Goal: Check status: Check status

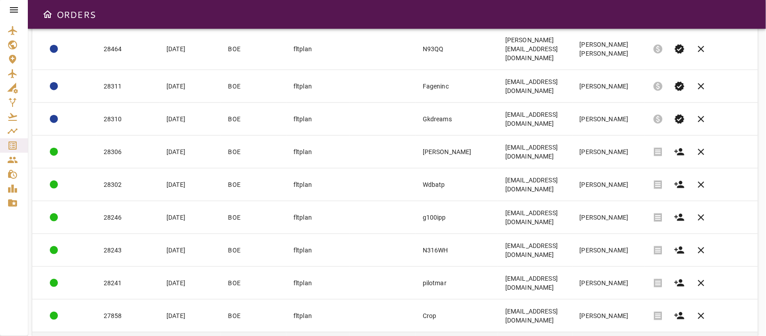
scroll to position [449, 0]
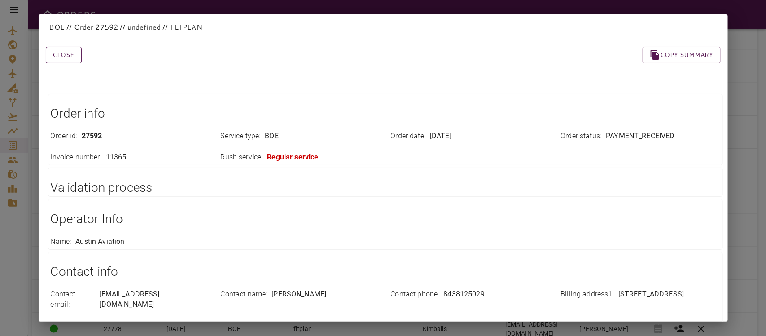
click at [69, 57] on button "Close" at bounding box center [64, 55] width 36 height 17
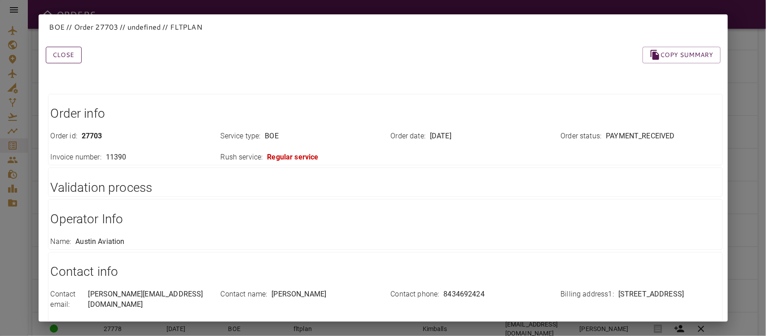
click at [64, 49] on button "Close" at bounding box center [64, 55] width 36 height 17
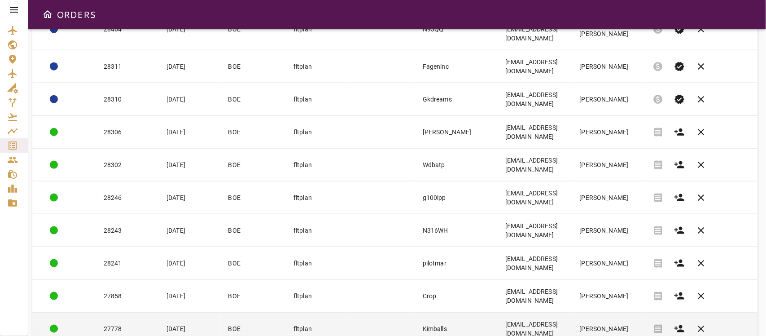
click at [126, 312] on td "27778" at bounding box center [127, 328] width 63 height 33
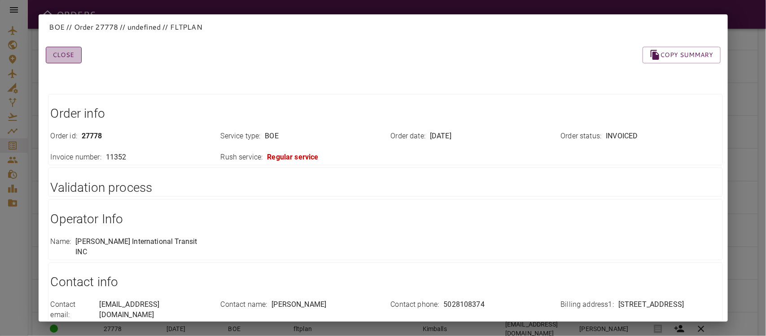
click at [61, 57] on button "Close" at bounding box center [64, 55] width 36 height 17
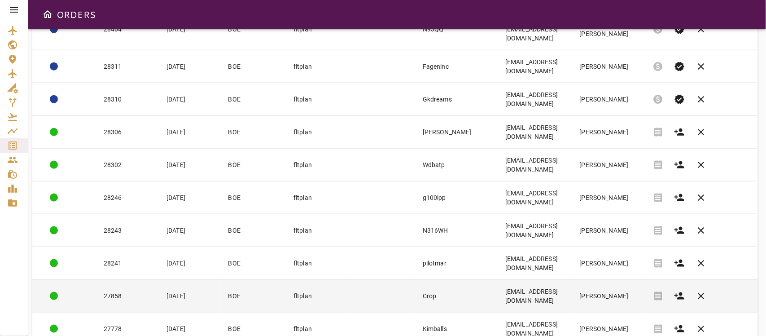
click at [122, 279] on td "27858" at bounding box center [127, 295] width 63 height 33
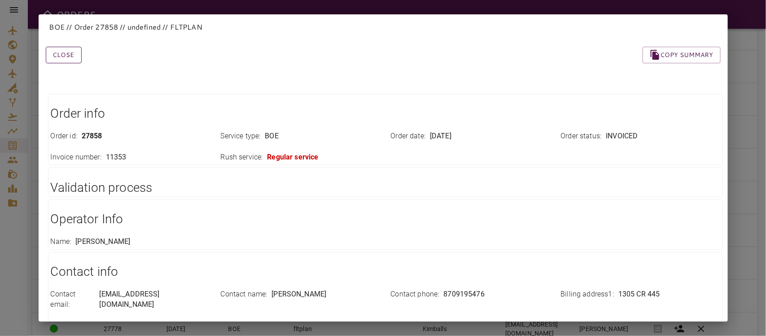
click at [63, 54] on button "Close" at bounding box center [64, 55] width 36 height 17
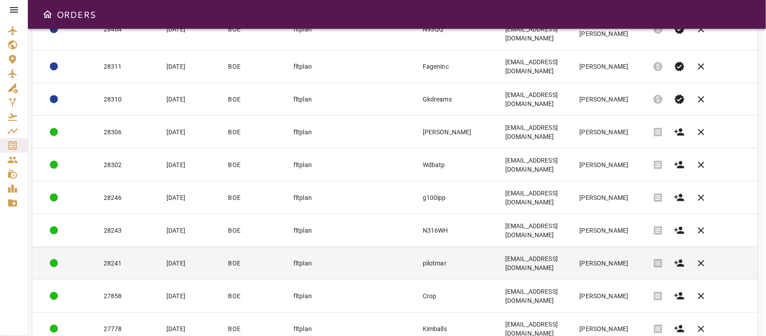
click at [123, 246] on td "28241" at bounding box center [127, 262] width 63 height 33
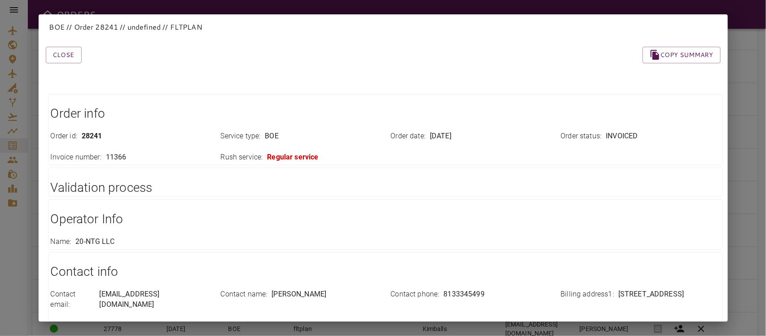
click at [57, 44] on div "Close Copy summary" at bounding box center [372, 44] width 696 height 38
click at [54, 59] on button "Close" at bounding box center [64, 55] width 36 height 17
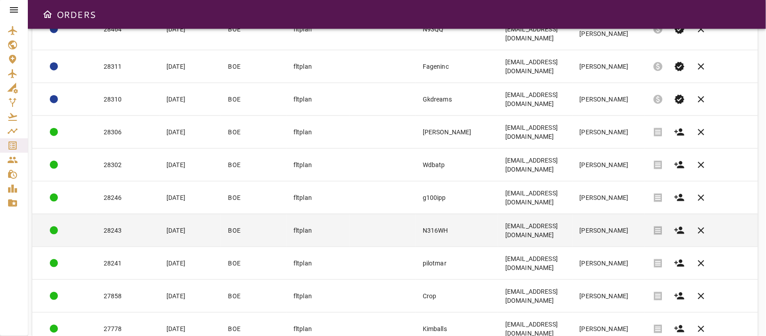
click at [111, 214] on td "28243" at bounding box center [127, 230] width 63 height 33
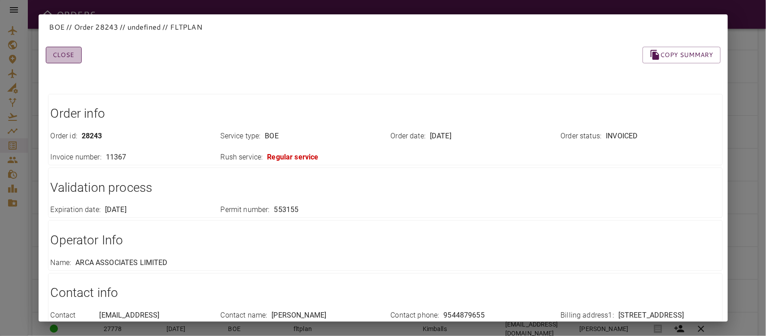
click at [70, 51] on button "Close" at bounding box center [64, 55] width 36 height 17
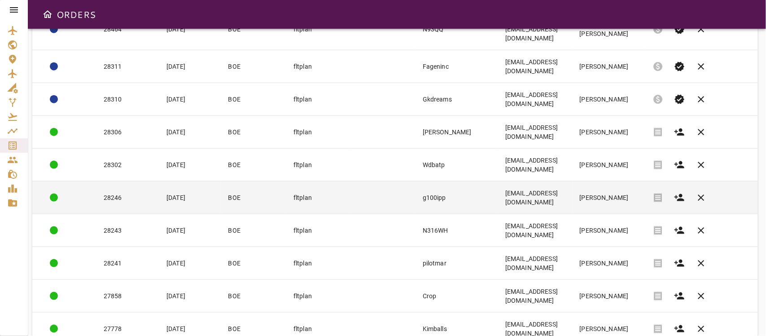
click at [128, 181] on td "28246" at bounding box center [127, 197] width 63 height 33
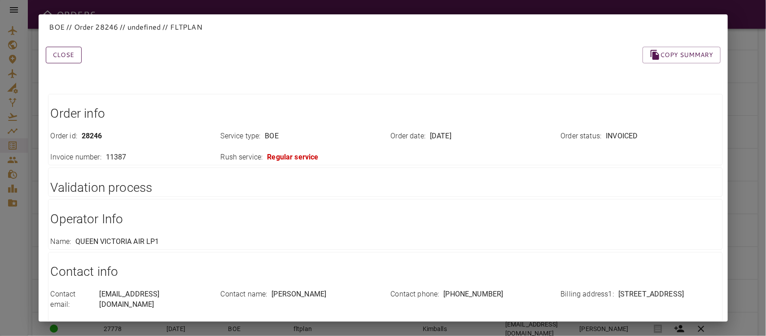
click at [73, 55] on button "Close" at bounding box center [64, 55] width 36 height 17
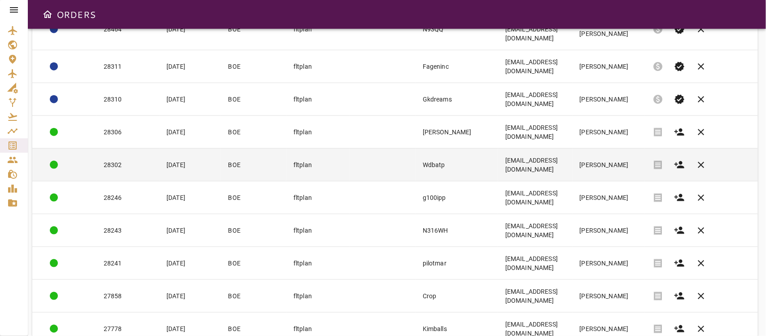
click at [124, 148] on td "28302" at bounding box center [127, 164] width 63 height 33
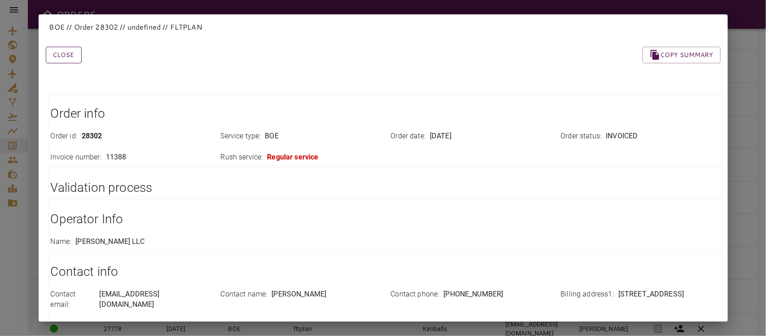
click at [61, 53] on button "Close" at bounding box center [64, 55] width 36 height 17
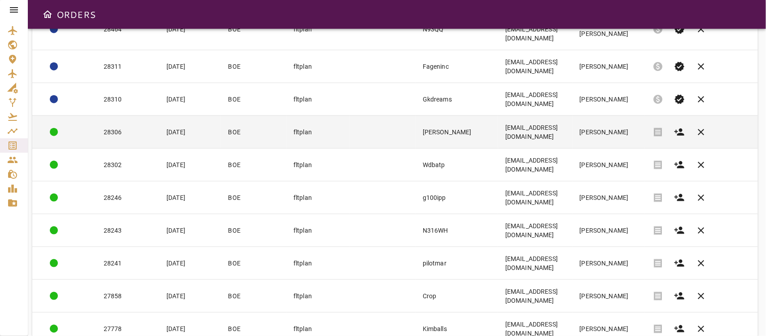
click at [128, 115] on td "28306" at bounding box center [127, 131] width 63 height 33
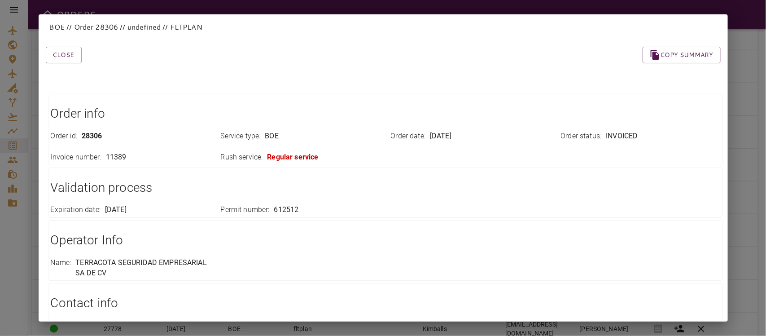
click at [66, 64] on div "Close Copy summary Order info Order id : 28306 Service type : BOE Order date : …" at bounding box center [372, 276] width 696 height 502
click at [65, 52] on button "Close" at bounding box center [64, 55] width 36 height 17
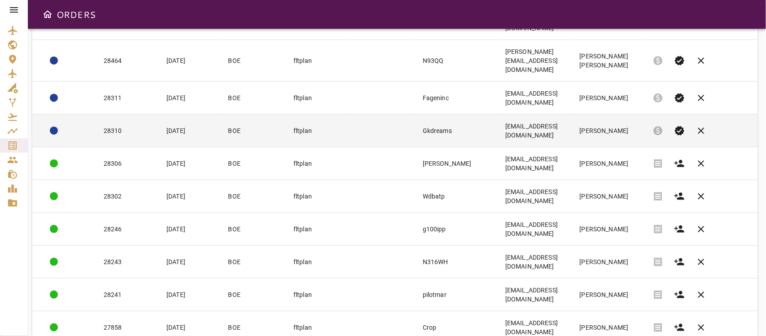
scroll to position [392, 0]
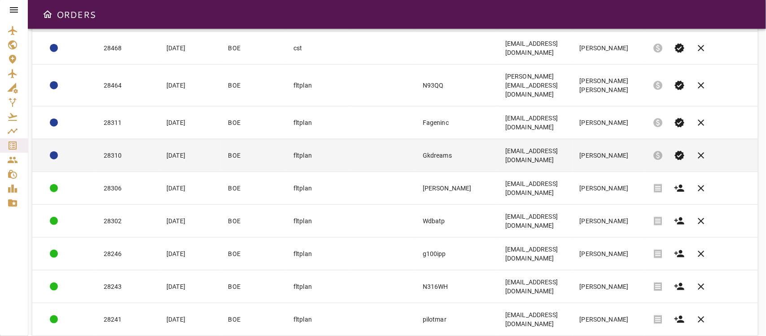
click at [137, 139] on td "28310" at bounding box center [127, 155] width 63 height 33
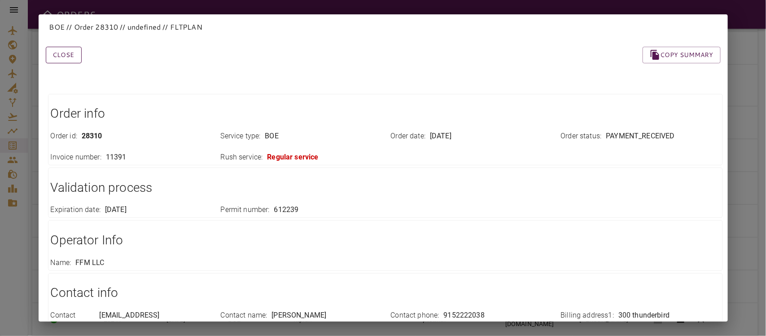
click at [70, 49] on button "Close" at bounding box center [64, 55] width 36 height 17
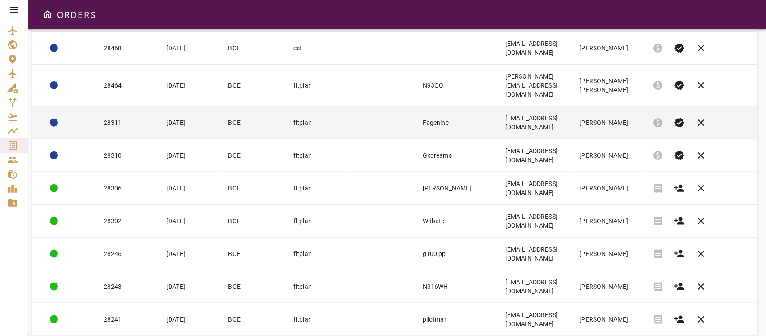
click at [113, 106] on td "28311" at bounding box center [127, 122] width 63 height 33
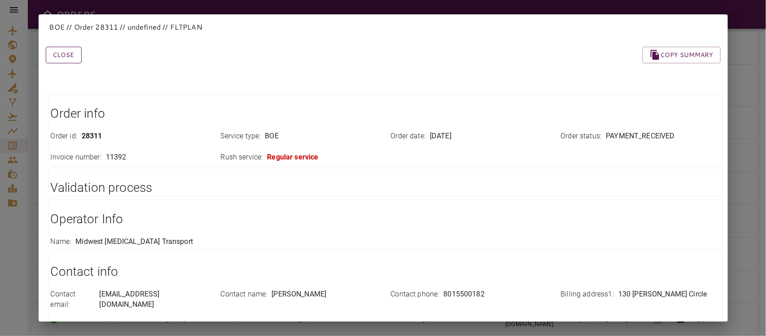
click at [70, 52] on button "Close" at bounding box center [64, 55] width 36 height 17
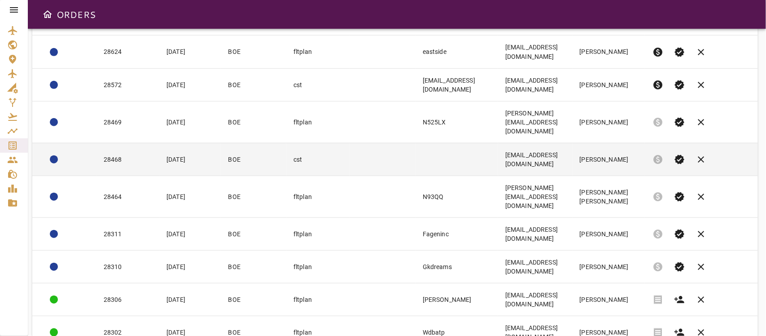
scroll to position [280, 0]
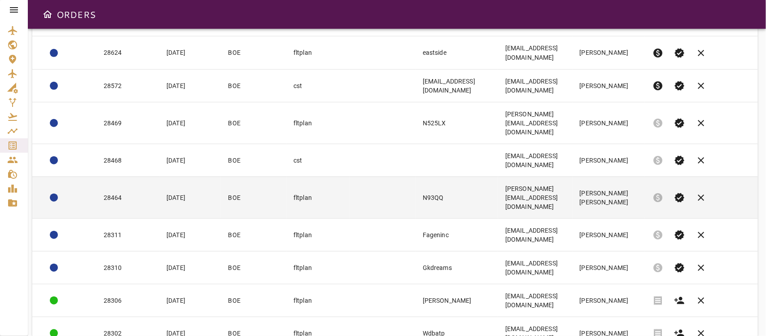
click at [143, 176] on td "28464" at bounding box center [127, 197] width 63 height 42
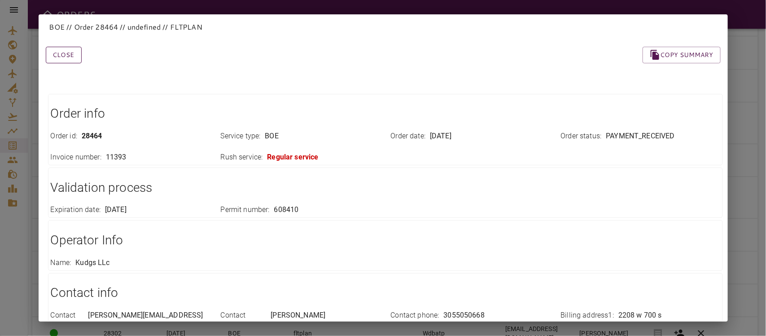
click at [69, 59] on button "Close" at bounding box center [64, 55] width 36 height 17
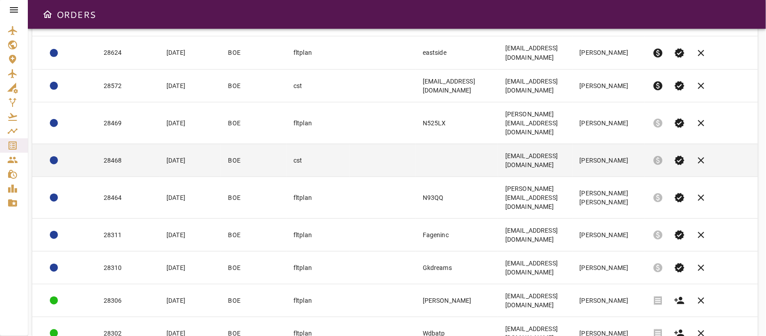
click at [120, 144] on td "28468" at bounding box center [127, 160] width 63 height 33
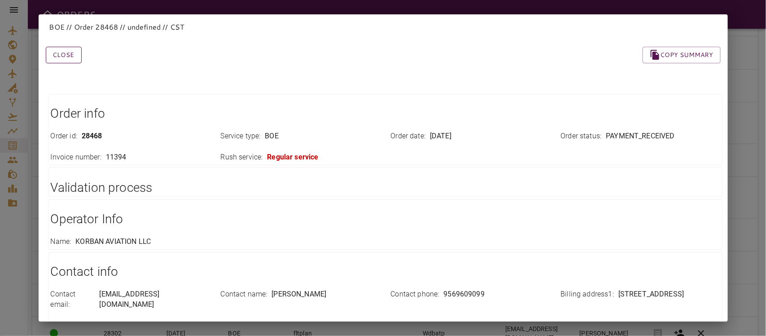
click at [72, 55] on button "Close" at bounding box center [64, 55] width 36 height 17
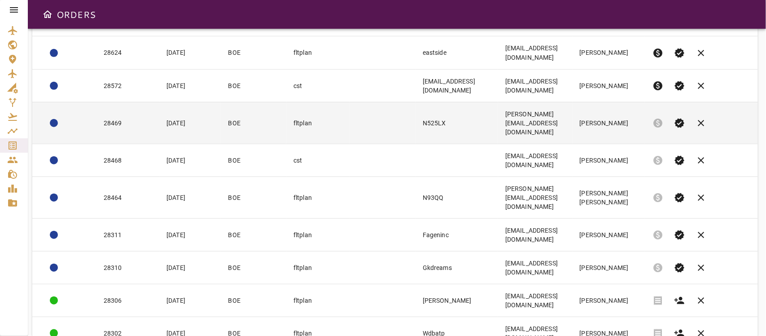
click at [117, 102] on td "28469" at bounding box center [127, 123] width 63 height 42
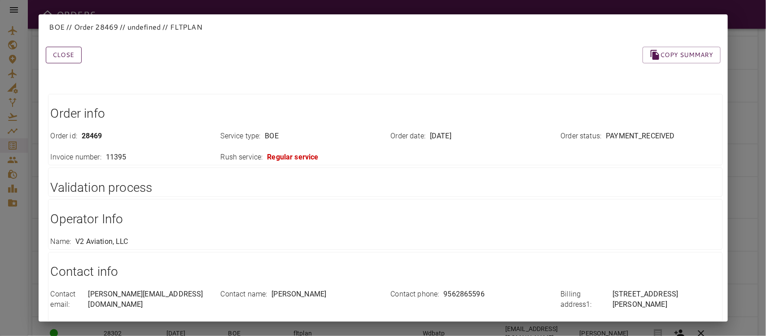
click at [63, 49] on button "Close" at bounding box center [64, 55] width 36 height 17
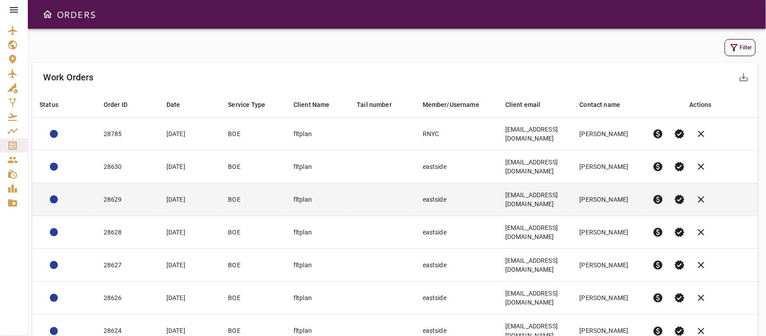
scroll to position [0, 0]
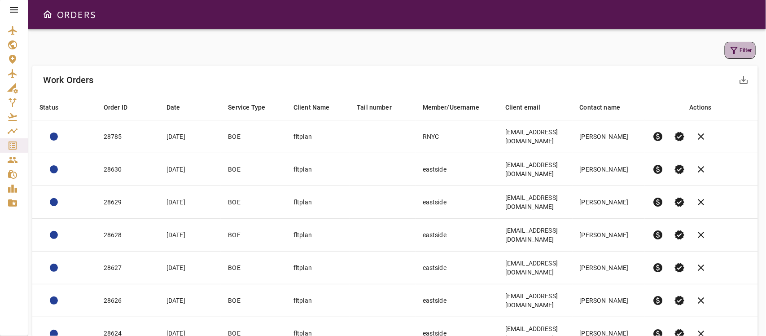
click at [743, 52] on button "Filter" at bounding box center [739, 50] width 31 height 17
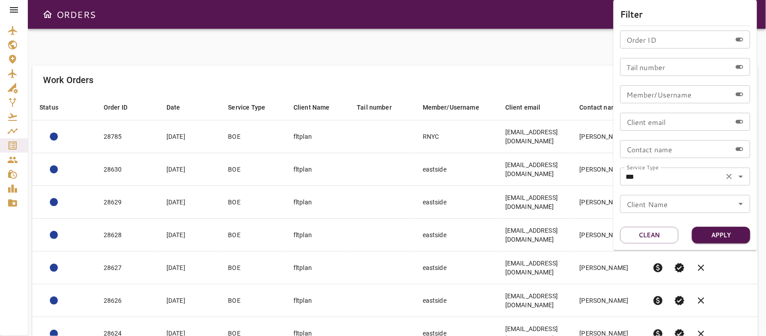
click at [741, 177] on icon "Open" at bounding box center [740, 176] width 4 height 2
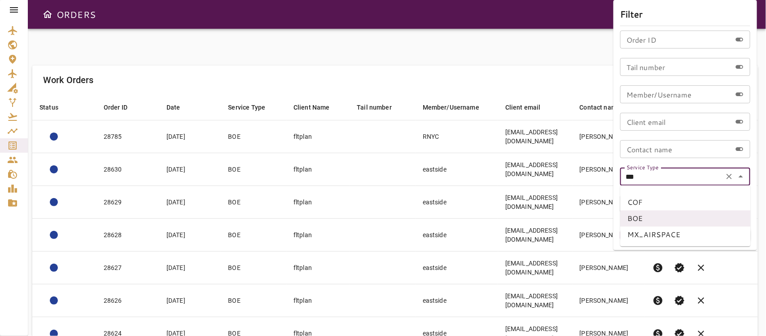
click at [632, 201] on li "COF" at bounding box center [685, 202] width 130 height 16
type input "***"
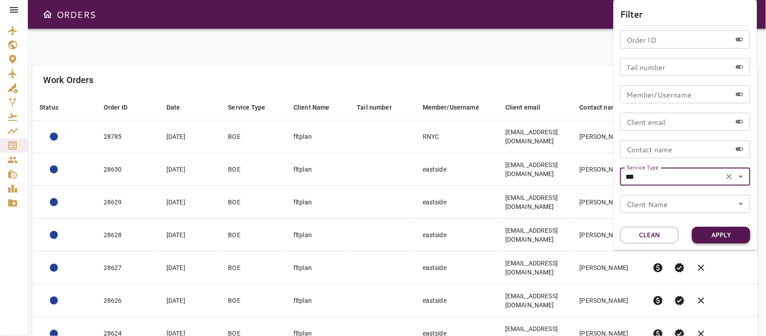
click at [710, 227] on button "Apply" at bounding box center [721, 235] width 58 height 17
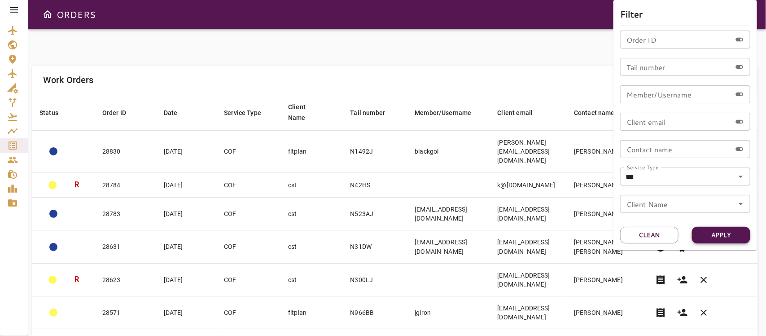
click at [719, 235] on button "Apply" at bounding box center [721, 235] width 58 height 17
click at [540, 70] on div at bounding box center [383, 168] width 766 height 336
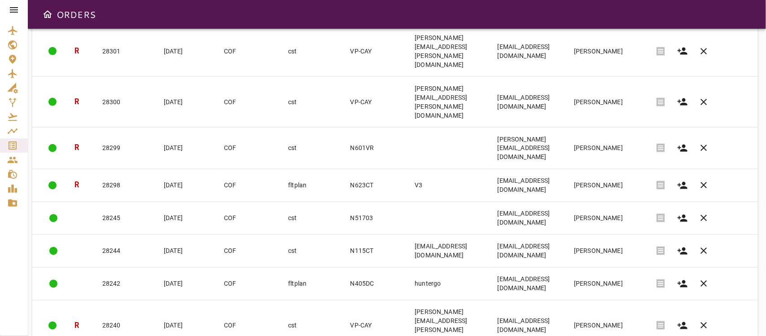
scroll to position [628, 0]
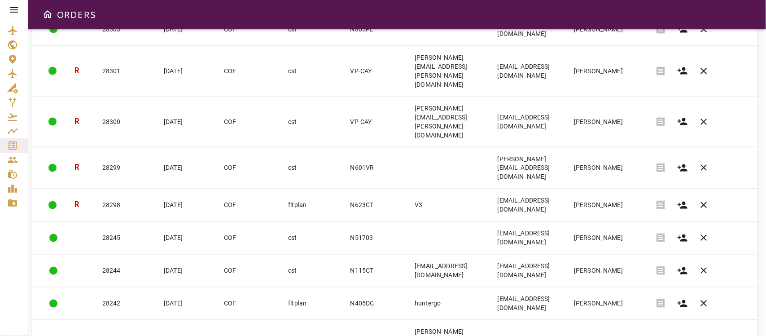
click at [492, 18] on div "ORDERS" at bounding box center [397, 14] width 738 height 29
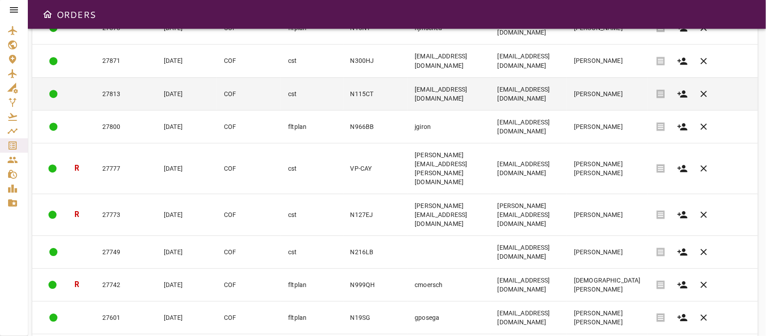
scroll to position [1133, 0]
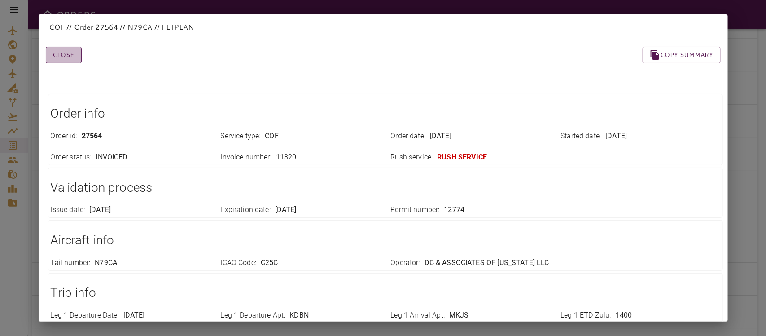
click at [66, 50] on button "Close" at bounding box center [64, 55] width 36 height 17
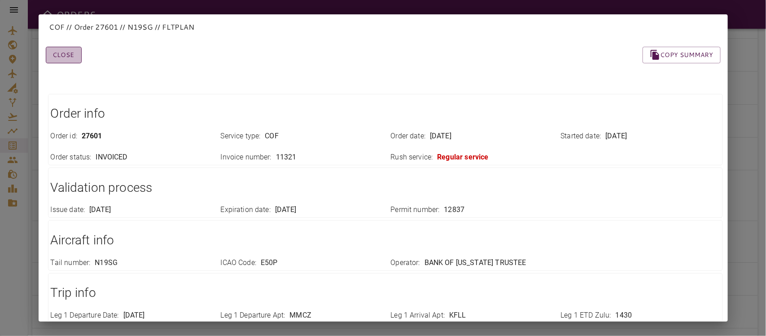
click at [63, 54] on button "Close" at bounding box center [64, 55] width 36 height 17
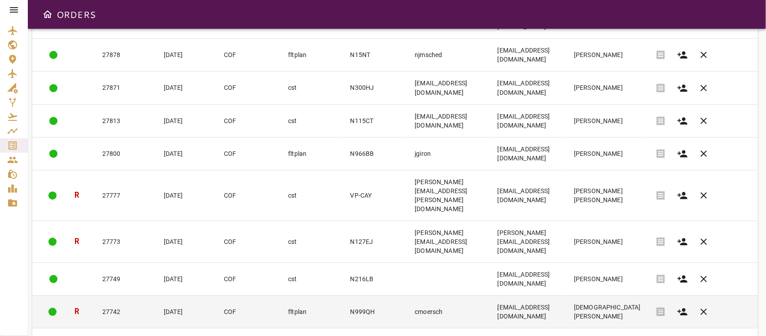
click at [110, 295] on td "27742" at bounding box center [125, 311] width 61 height 33
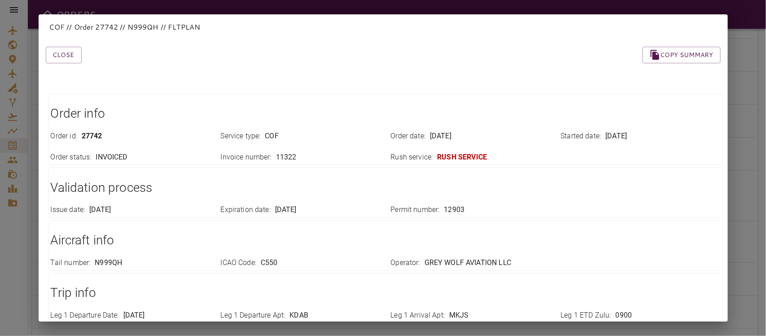
click at [64, 87] on div "Order info Order id : 27742 Service type : COF Order date : [DATE] Started date…" at bounding box center [372, 329] width 696 height 518
click at [63, 57] on button "Close" at bounding box center [64, 55] width 36 height 17
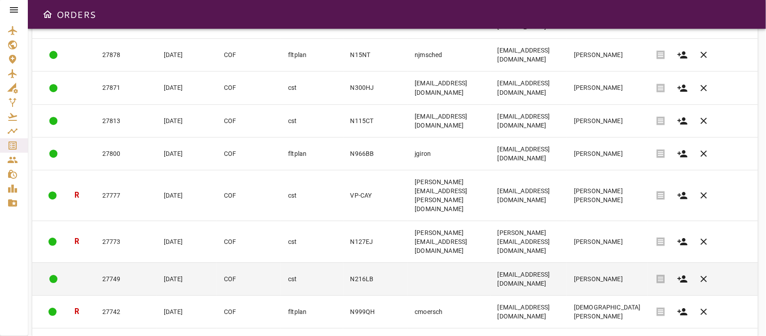
click at [105, 262] on td "27749" at bounding box center [125, 278] width 61 height 33
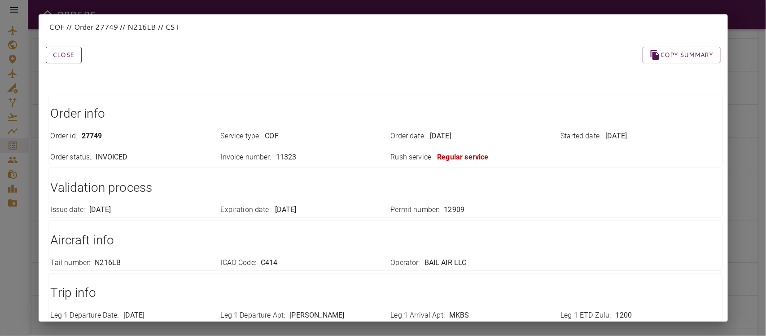
click at [65, 57] on button "Close" at bounding box center [64, 55] width 36 height 17
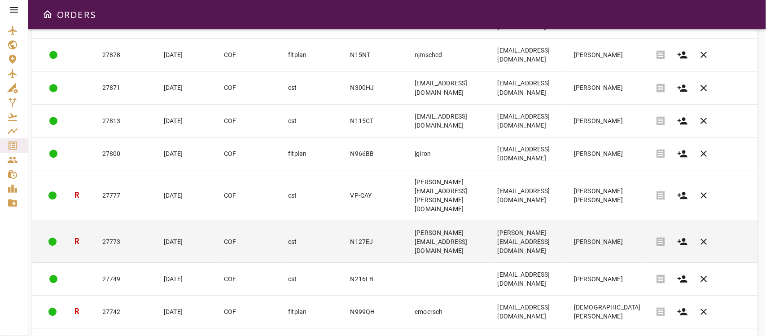
click at [115, 220] on td "27773" at bounding box center [125, 241] width 61 height 42
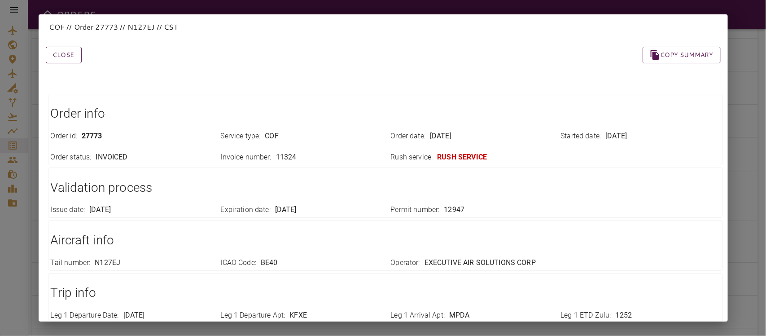
click at [66, 52] on button "Close" at bounding box center [64, 55] width 36 height 17
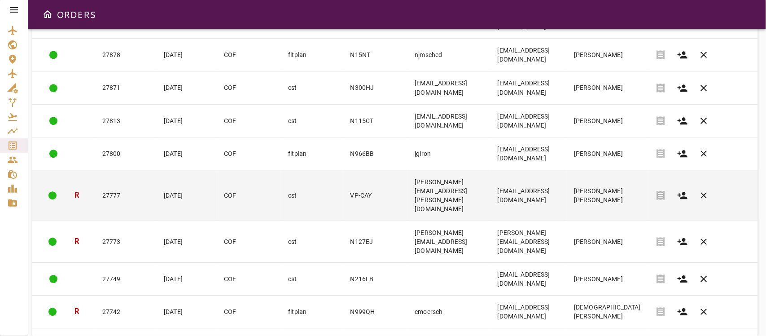
click at [108, 170] on td "27777" at bounding box center [125, 195] width 61 height 51
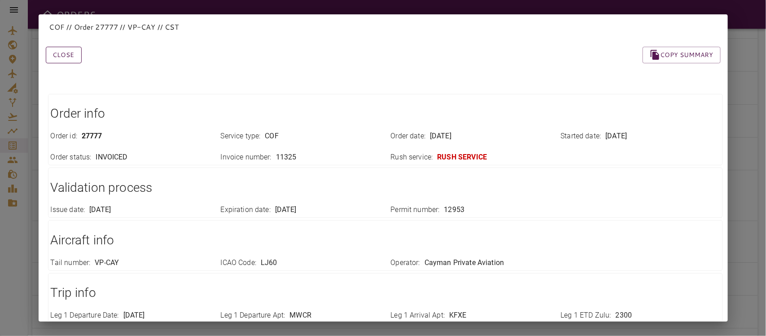
click at [73, 55] on button "Close" at bounding box center [64, 55] width 36 height 17
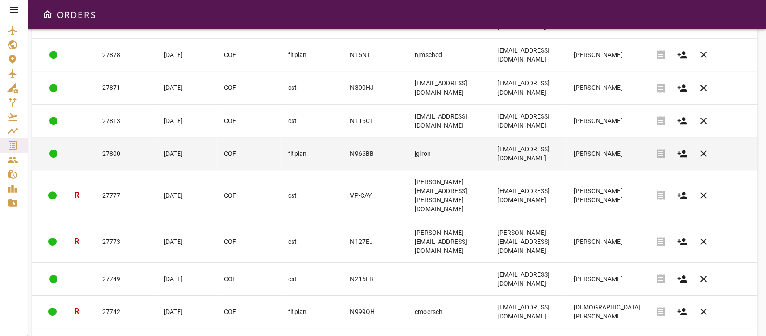
click at [116, 137] on td "27800" at bounding box center [125, 153] width 61 height 33
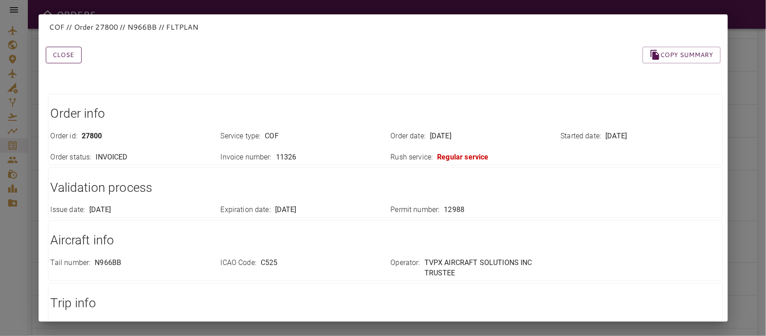
click at [66, 54] on button "Close" at bounding box center [64, 55] width 36 height 17
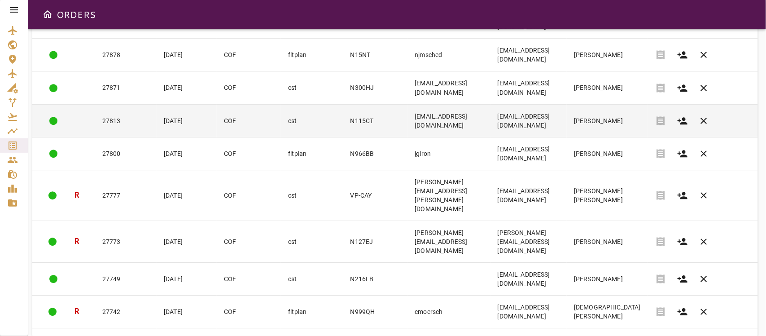
click at [118, 104] on td "27813" at bounding box center [125, 120] width 61 height 33
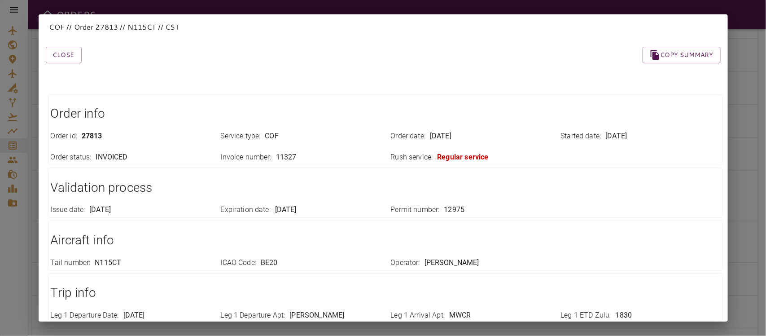
click at [66, 61] on button "Close" at bounding box center [64, 55] width 36 height 17
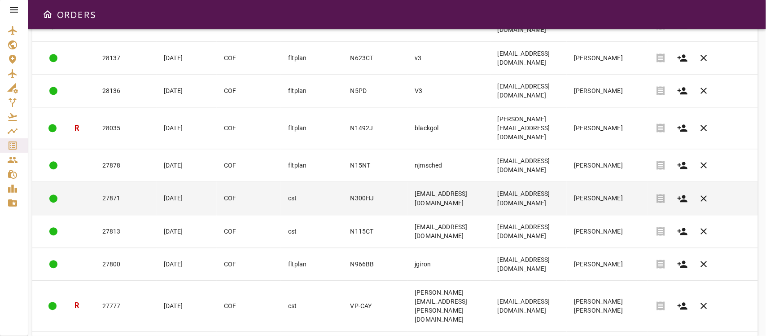
scroll to position [909, 0]
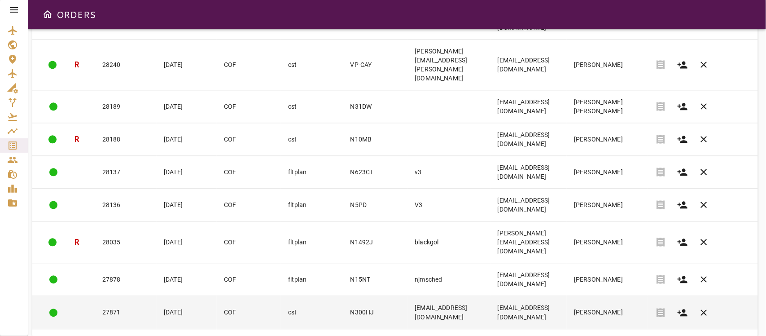
click at [111, 296] on td "27871" at bounding box center [125, 312] width 61 height 33
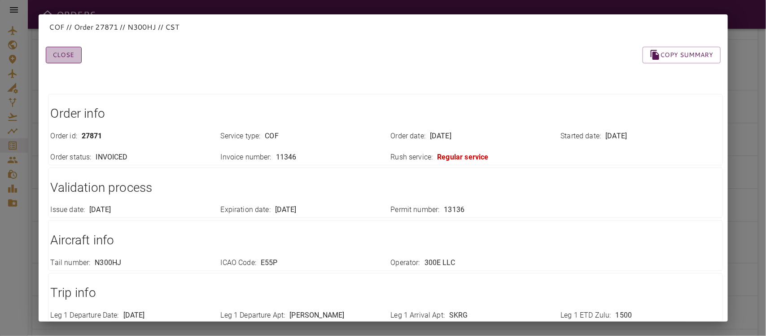
click at [65, 57] on button "Close" at bounding box center [64, 55] width 36 height 17
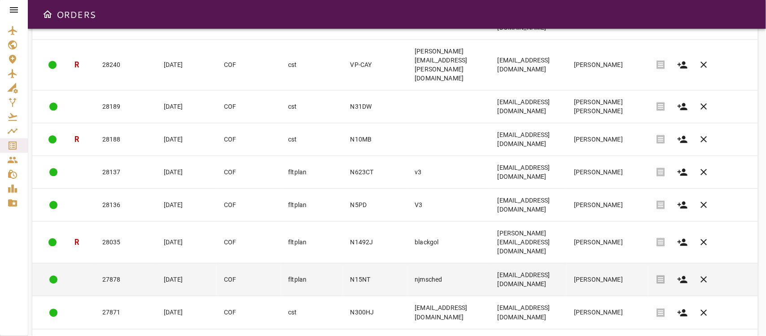
click at [109, 263] on td "27878" at bounding box center [125, 279] width 61 height 33
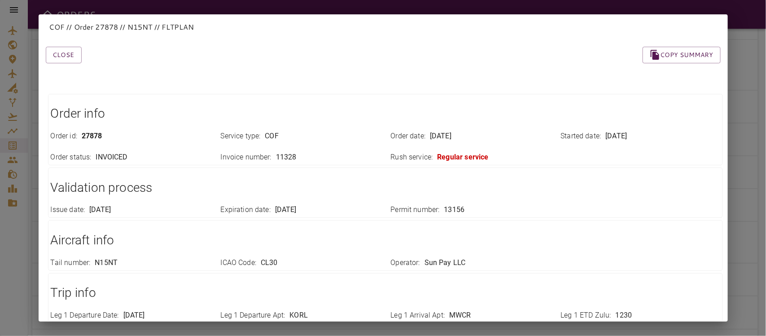
click at [77, 64] on div "Close Copy summary Order info Order id : 27878 Service type : COF Order date : …" at bounding box center [372, 328] width 696 height 607
click at [67, 55] on button "Close" at bounding box center [64, 55] width 36 height 17
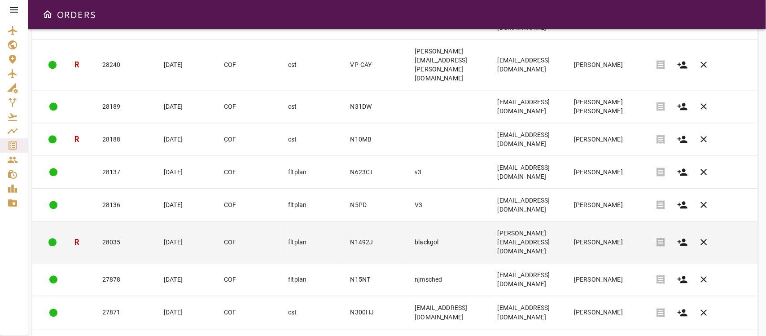
click at [118, 221] on td "28035" at bounding box center [125, 242] width 61 height 42
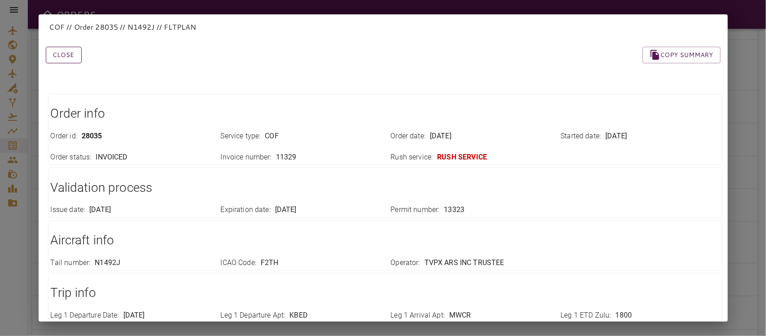
click at [71, 57] on button "Close" at bounding box center [64, 55] width 36 height 17
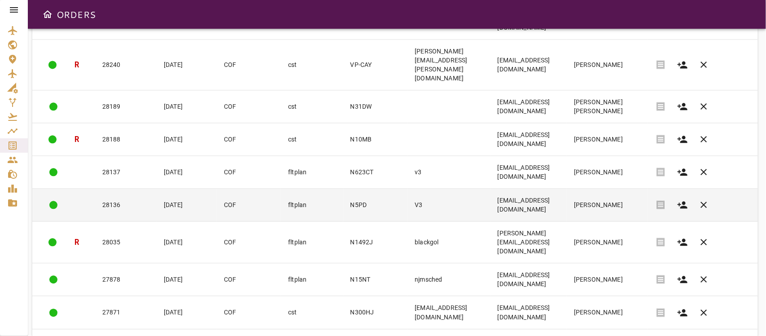
click at [157, 188] on td "[DATE]" at bounding box center [187, 204] width 60 height 33
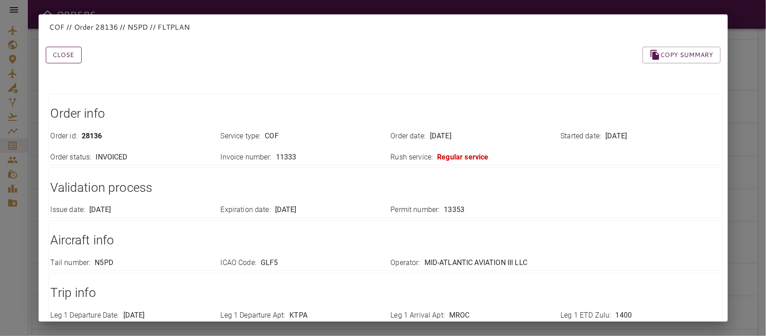
click at [57, 52] on button "Close" at bounding box center [64, 55] width 36 height 17
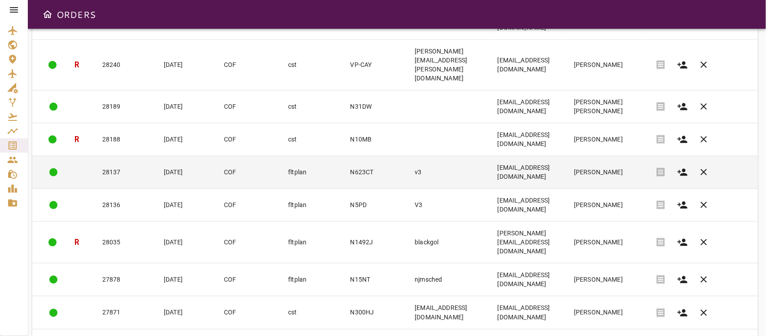
click at [103, 156] on td "28137" at bounding box center [125, 172] width 61 height 33
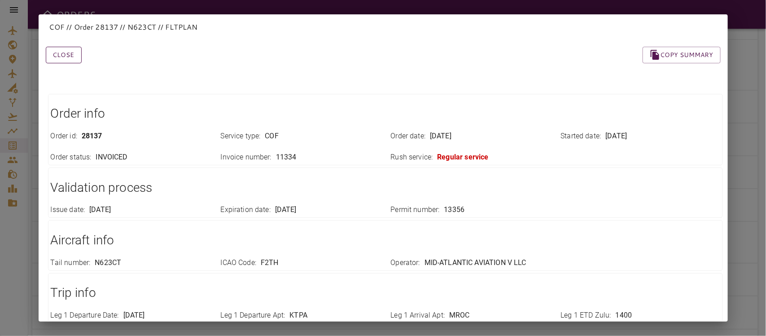
drag, startPoint x: 72, startPoint y: 50, endPoint x: 79, endPoint y: 53, distance: 7.7
click at [72, 51] on button "Close" at bounding box center [64, 55] width 36 height 17
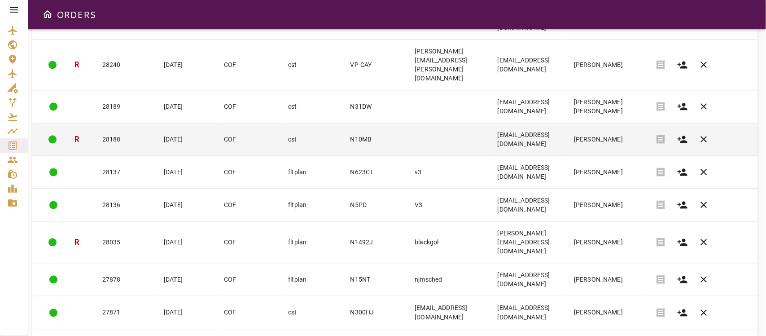
click at [164, 123] on td "[DATE]" at bounding box center [187, 139] width 60 height 33
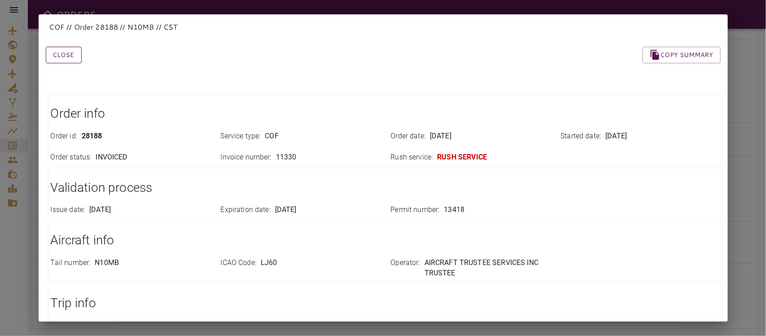
drag, startPoint x: 66, startPoint y: 58, endPoint x: 70, endPoint y: 61, distance: 5.1
click at [66, 59] on button "Close" at bounding box center [64, 55] width 36 height 17
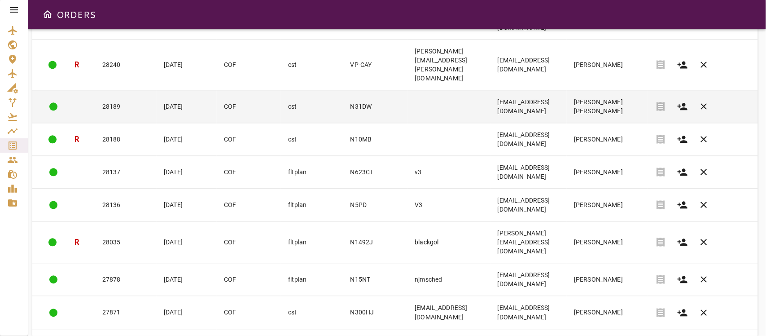
click at [157, 90] on td "[DATE]" at bounding box center [187, 106] width 60 height 33
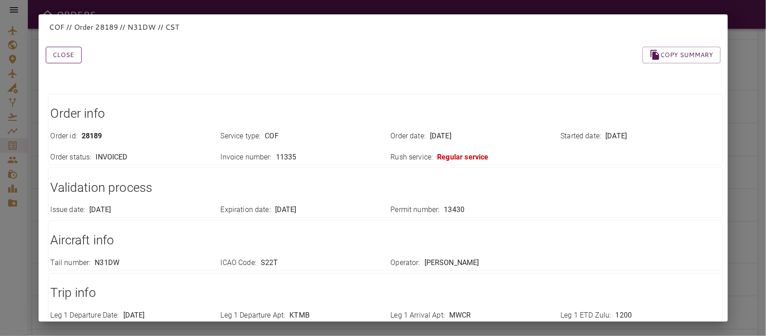
click at [75, 52] on button "Close" at bounding box center [64, 55] width 36 height 17
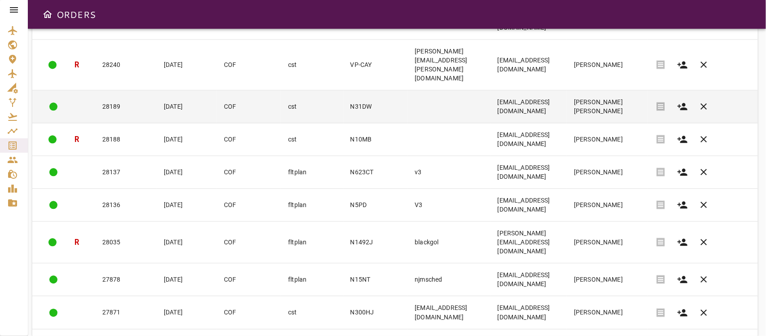
click at [225, 90] on td "COF" at bounding box center [249, 106] width 64 height 33
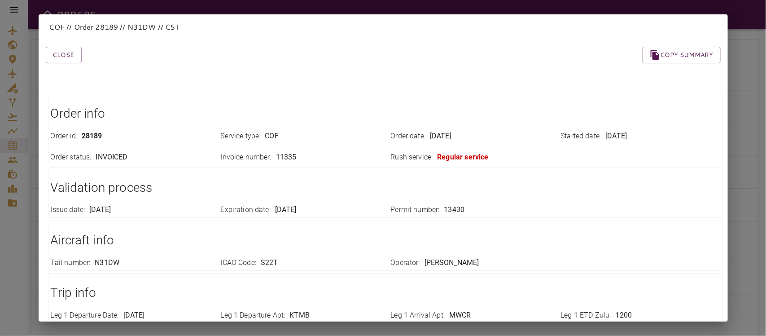
click at [74, 50] on button "Close" at bounding box center [64, 55] width 36 height 17
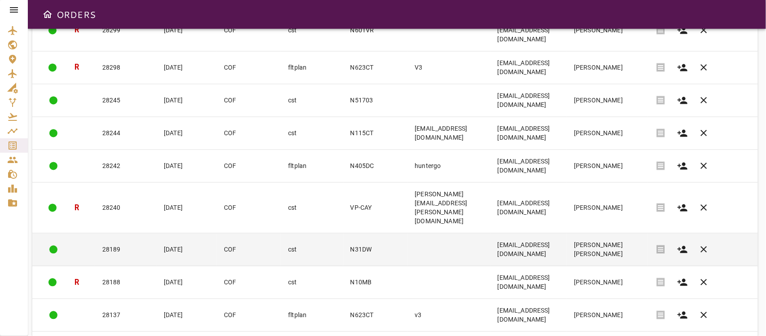
scroll to position [741, 0]
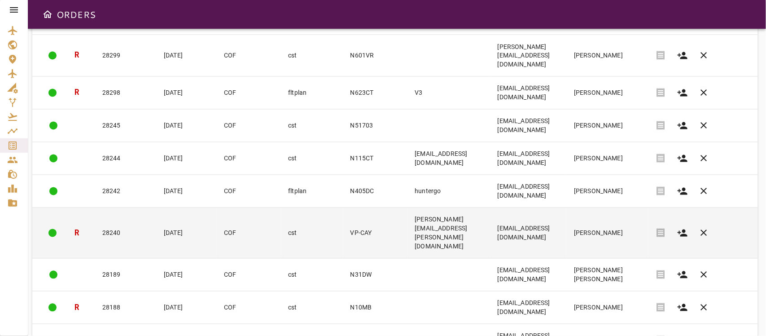
click at [281, 208] on td "cst" at bounding box center [312, 233] width 62 height 51
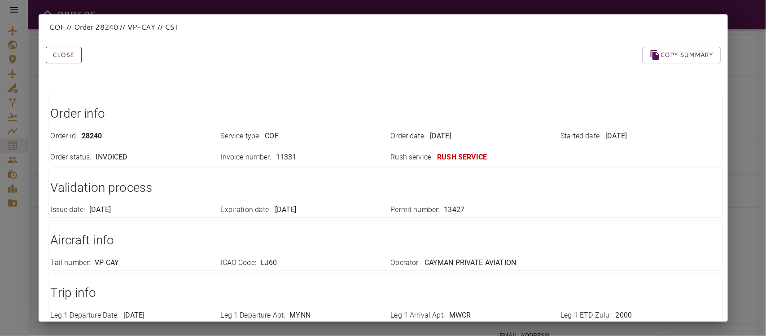
click at [61, 52] on button "Close" at bounding box center [64, 55] width 36 height 17
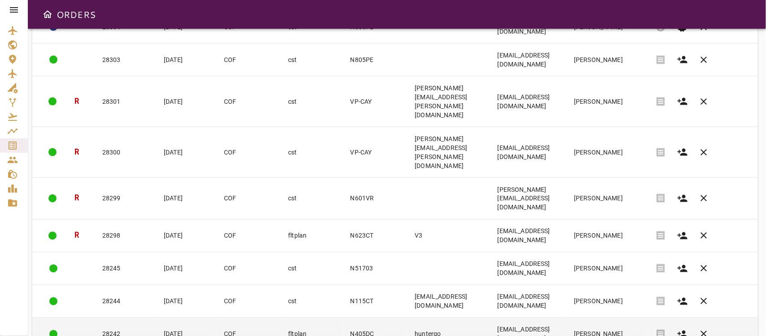
scroll to position [572, 0]
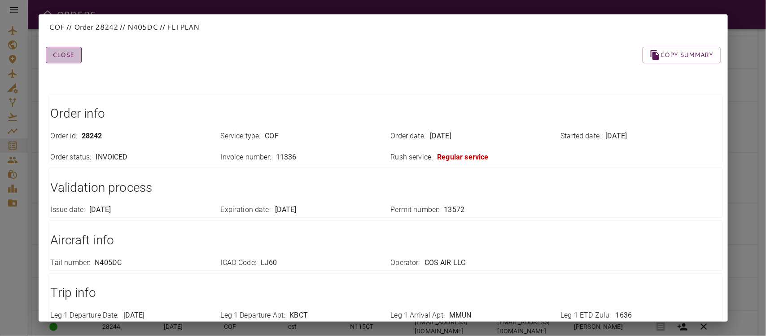
click at [67, 53] on button "Close" at bounding box center [64, 55] width 36 height 17
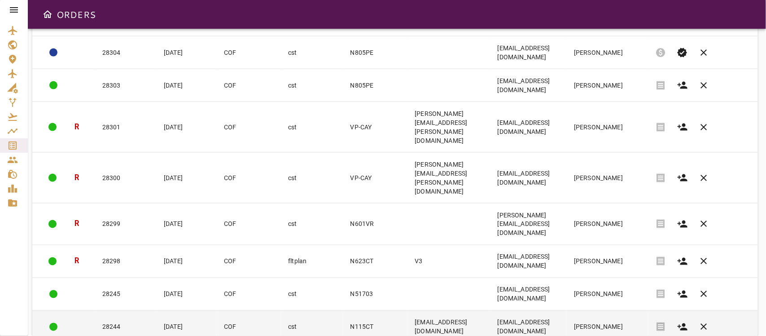
click at [157, 310] on td "[DATE]" at bounding box center [187, 326] width 60 height 33
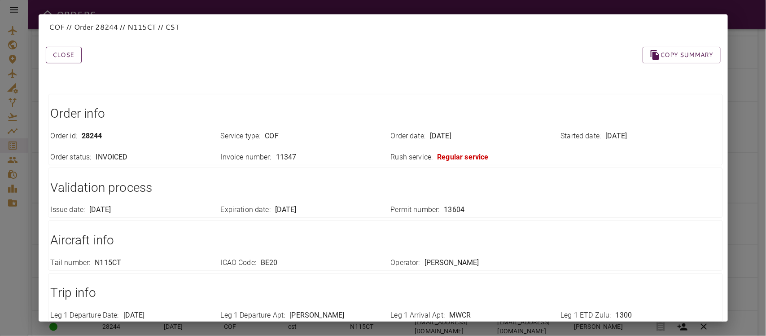
click at [68, 59] on button "Close" at bounding box center [64, 55] width 36 height 17
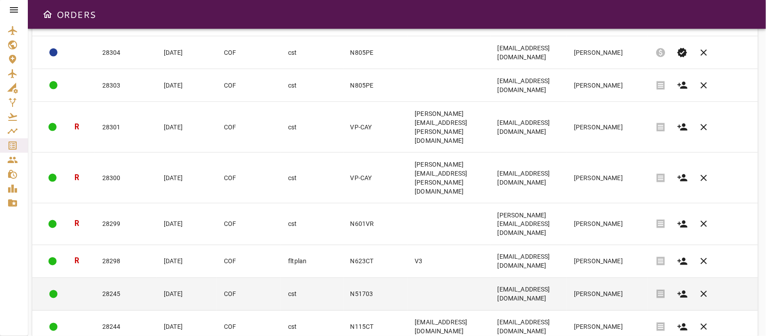
click at [343, 278] on td "N51703" at bounding box center [375, 294] width 65 height 33
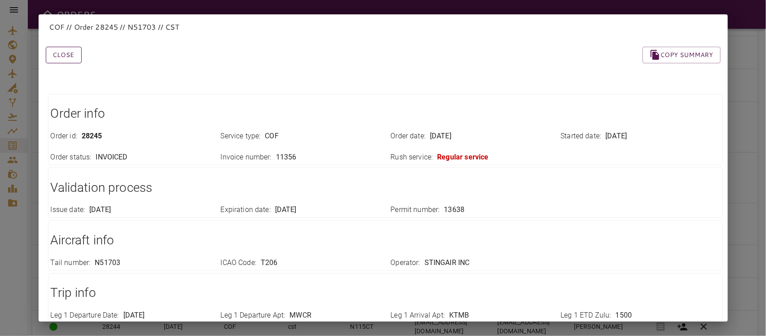
click at [73, 52] on button "Close" at bounding box center [64, 55] width 36 height 17
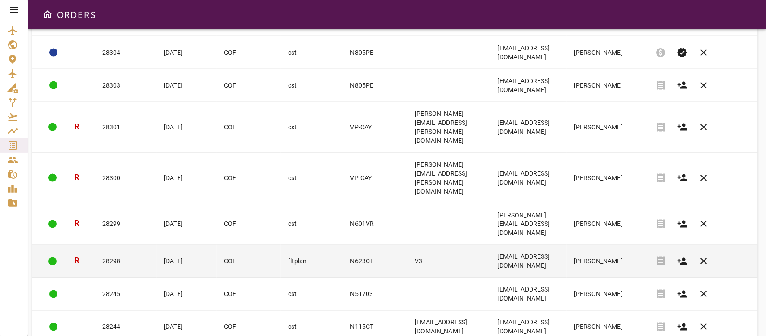
click at [127, 245] on td "28298" at bounding box center [125, 261] width 61 height 33
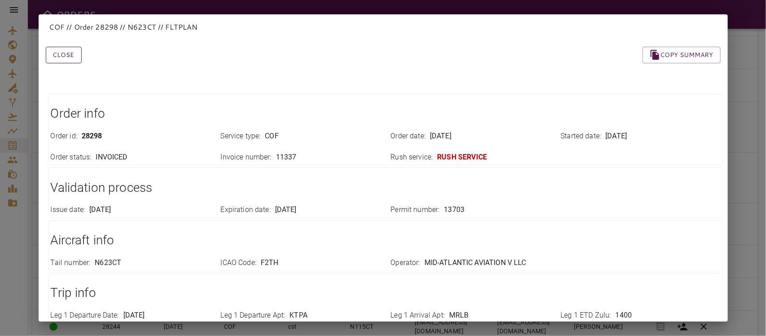
click at [65, 57] on button "Close" at bounding box center [64, 55] width 36 height 17
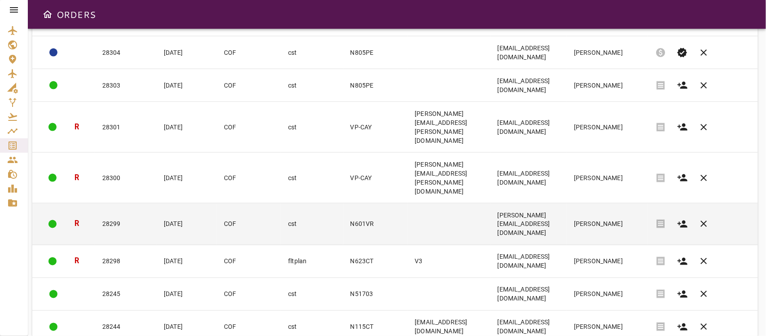
click at [220, 203] on td "COF" at bounding box center [249, 224] width 64 height 42
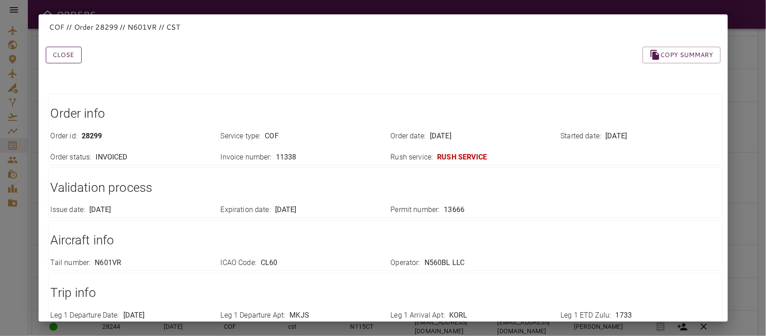
click at [55, 50] on button "Close" at bounding box center [64, 55] width 36 height 17
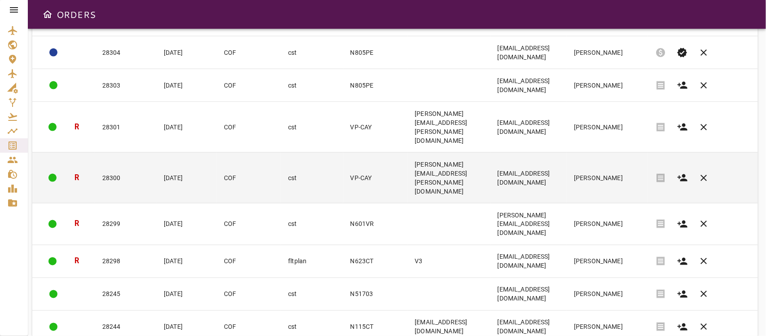
click at [117, 152] on td "28300" at bounding box center [125, 177] width 61 height 51
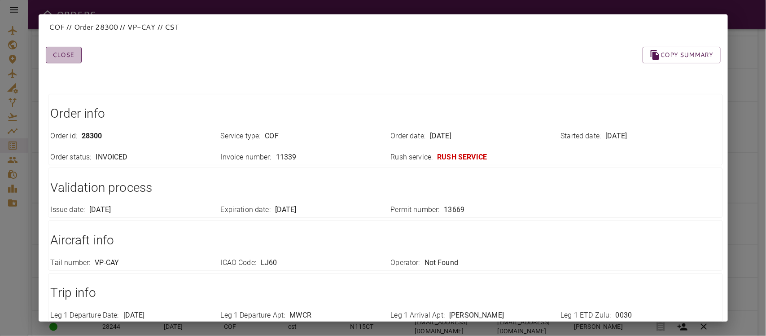
click at [73, 47] on button "Close" at bounding box center [64, 55] width 36 height 17
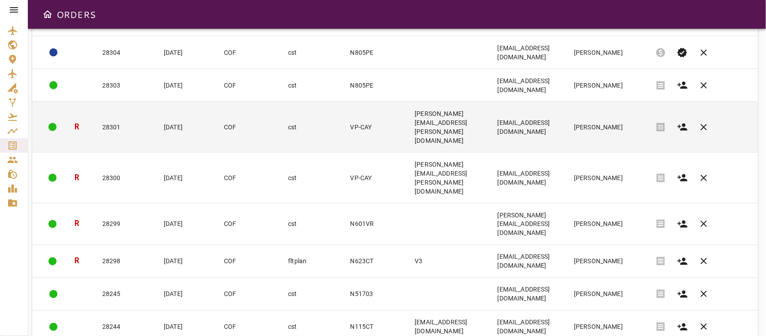
click at [281, 124] on td "cst" at bounding box center [312, 126] width 62 height 51
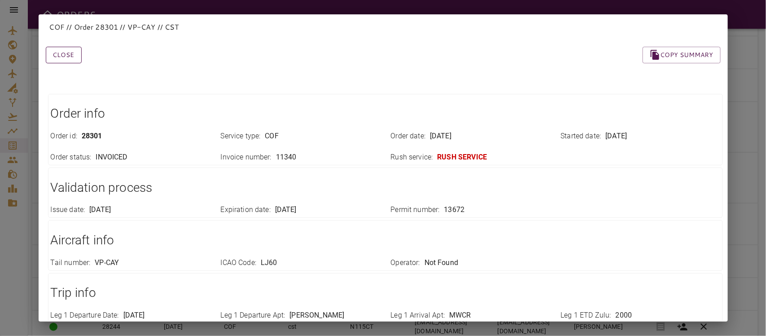
click at [68, 52] on button "Close" at bounding box center [64, 55] width 36 height 17
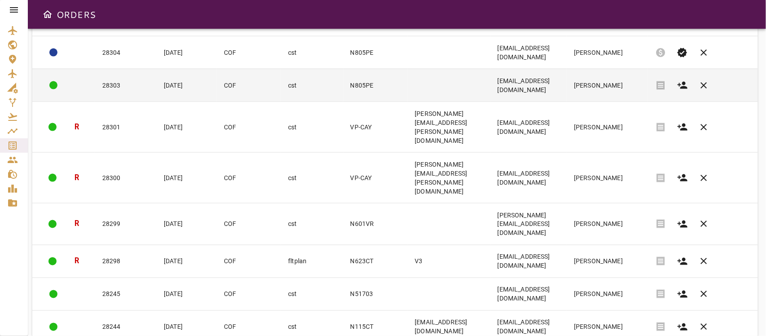
click at [117, 88] on td "28303" at bounding box center [125, 85] width 61 height 33
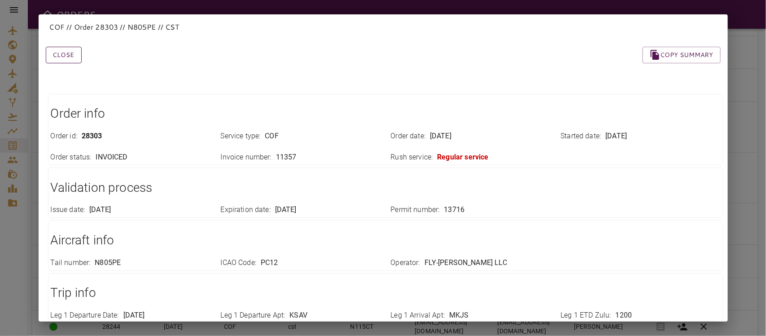
click at [73, 54] on button "Close" at bounding box center [64, 55] width 36 height 17
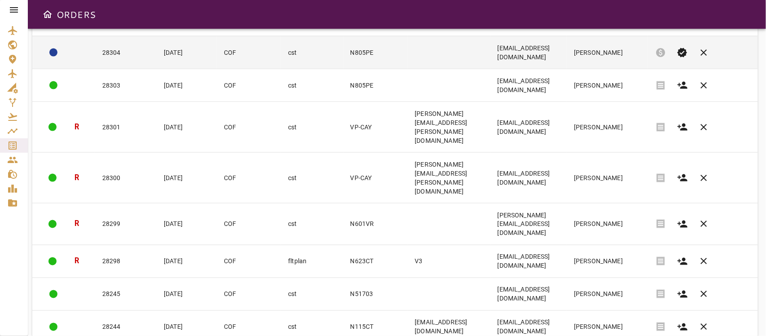
click at [108, 50] on td "28304" at bounding box center [125, 52] width 61 height 33
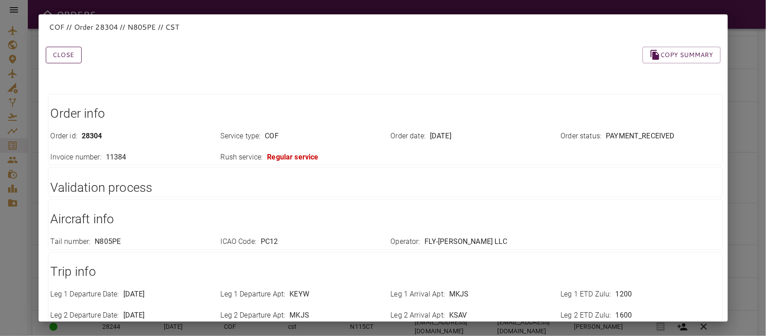
click at [67, 56] on button "Close" at bounding box center [64, 55] width 36 height 17
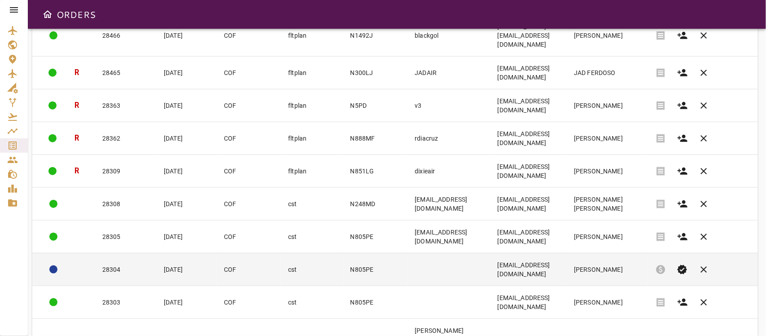
scroll to position [348, 0]
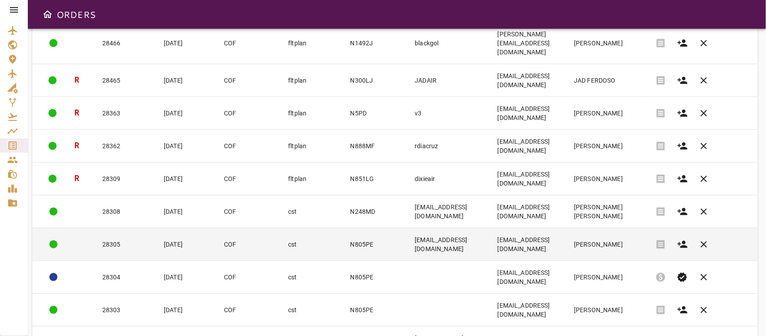
click at [163, 246] on td "[DATE]" at bounding box center [187, 243] width 60 height 33
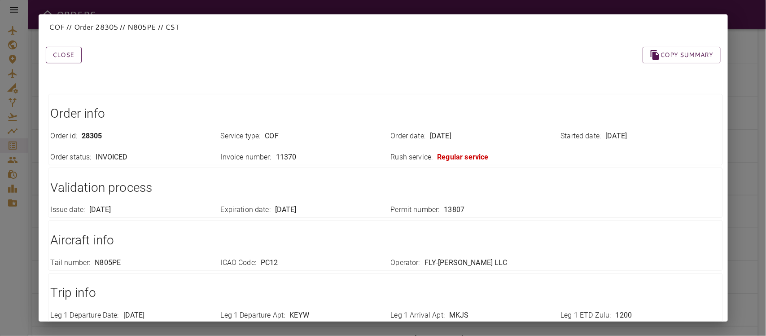
click at [76, 56] on button "Close" at bounding box center [64, 55] width 36 height 17
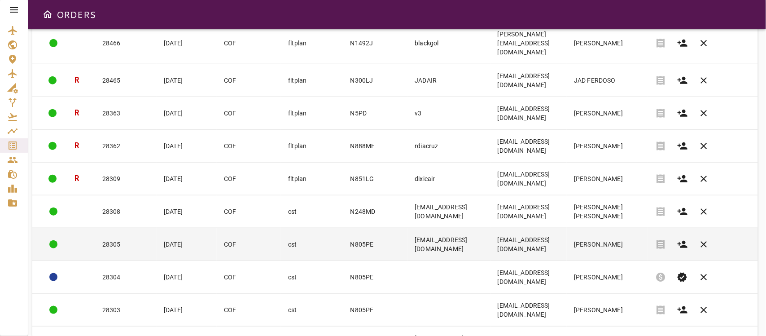
click at [343, 248] on td "N805PE" at bounding box center [375, 243] width 65 height 33
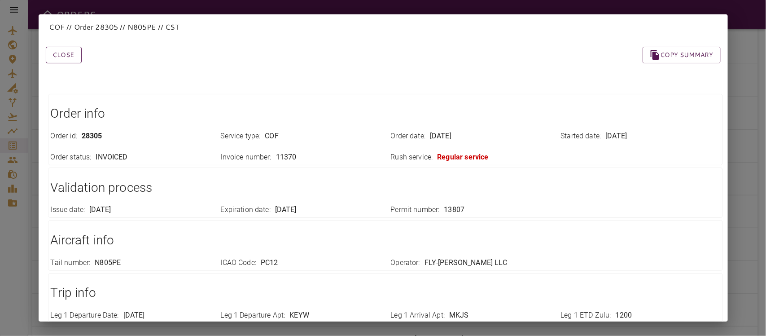
click at [74, 52] on button "Close" at bounding box center [64, 55] width 36 height 17
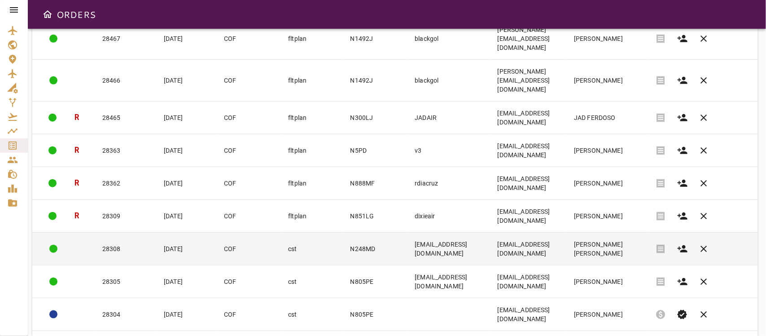
scroll to position [292, 0]
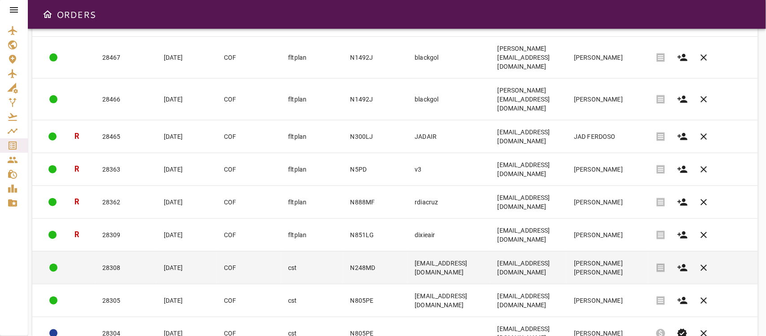
click at [119, 263] on td "28308" at bounding box center [125, 267] width 61 height 33
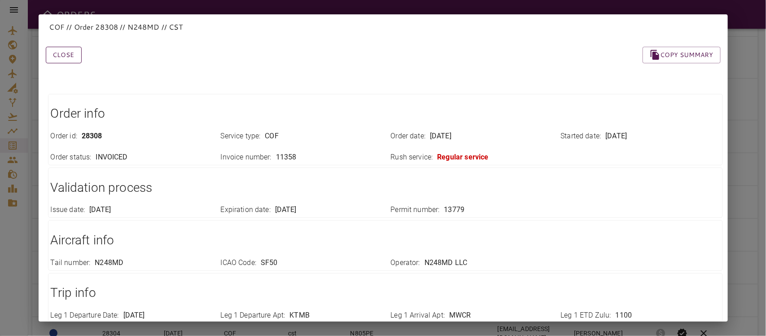
click at [73, 54] on button "Close" at bounding box center [64, 55] width 36 height 17
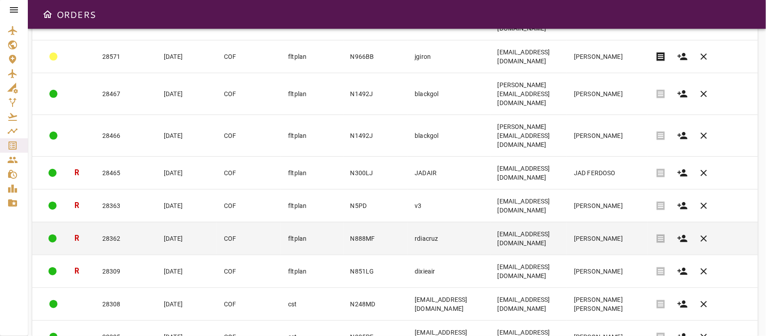
scroll to position [236, 0]
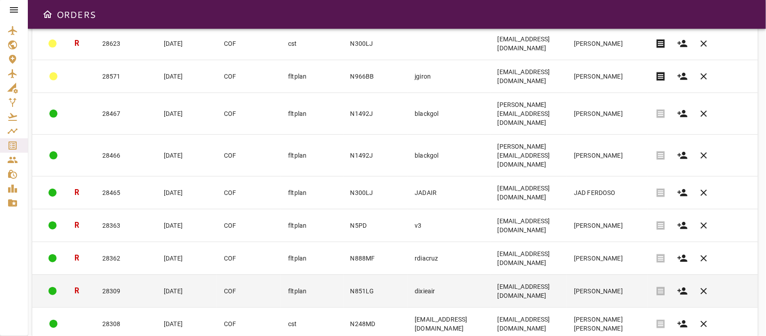
click at [122, 283] on td "28309" at bounding box center [125, 290] width 61 height 33
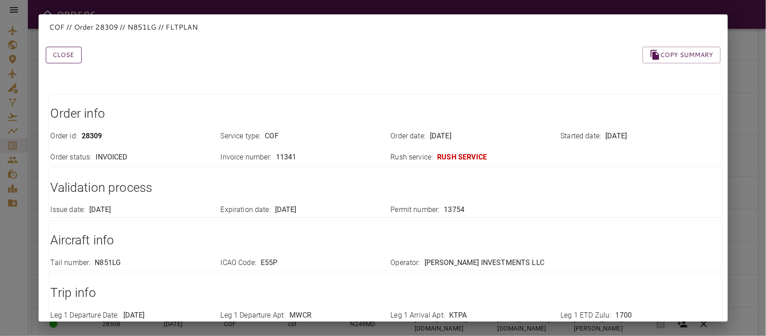
click at [61, 54] on button "Close" at bounding box center [64, 55] width 36 height 17
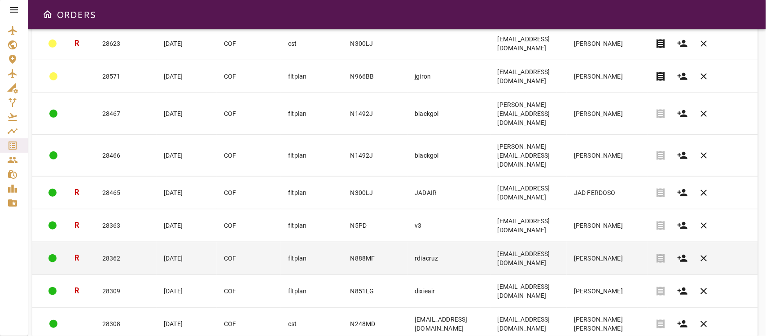
click at [115, 244] on td "28362" at bounding box center [125, 257] width 61 height 33
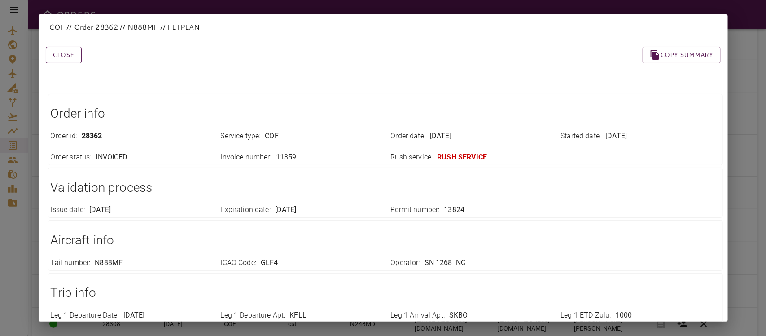
click at [65, 57] on button "Close" at bounding box center [64, 55] width 36 height 17
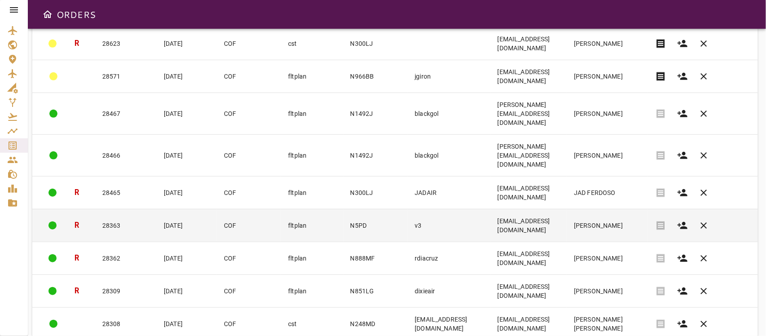
click at [128, 217] on td "28363" at bounding box center [125, 225] width 61 height 33
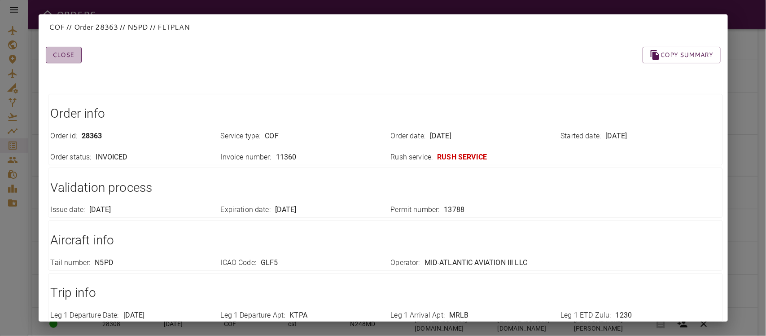
click at [69, 52] on button "Close" at bounding box center [64, 55] width 36 height 17
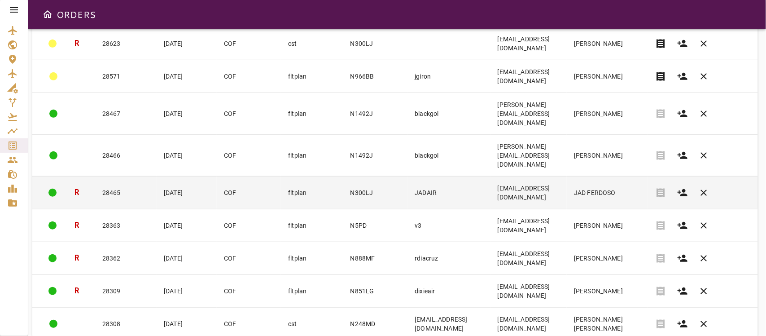
click at [281, 187] on td "fltplan" at bounding box center [312, 192] width 62 height 33
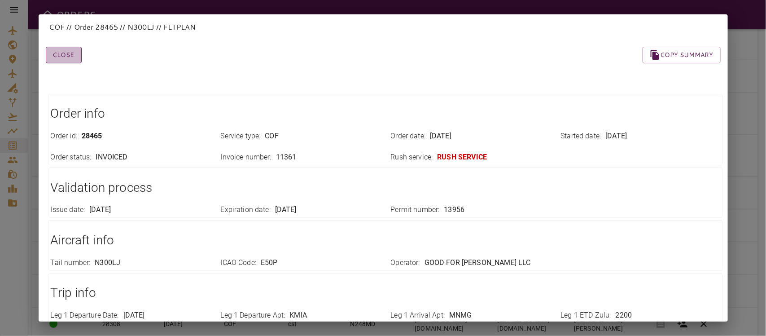
click at [57, 49] on button "Close" at bounding box center [64, 55] width 36 height 17
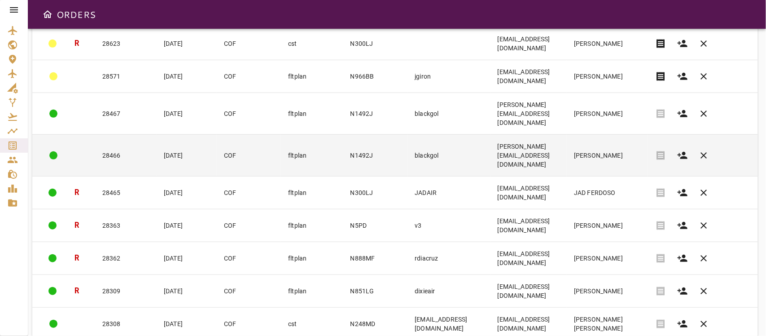
click at [343, 153] on td "N1492J" at bounding box center [375, 155] width 65 height 42
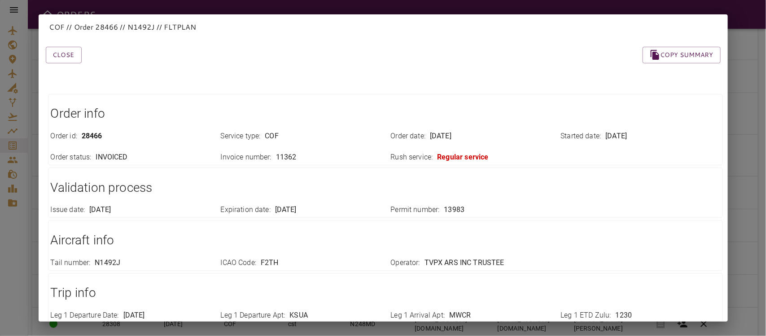
click at [68, 45] on div "Close Copy summary" at bounding box center [372, 44] width 696 height 38
drag, startPoint x: 70, startPoint y: 61, endPoint x: 75, endPoint y: 61, distance: 5.0
click at [70, 61] on button "Close" at bounding box center [64, 55] width 36 height 17
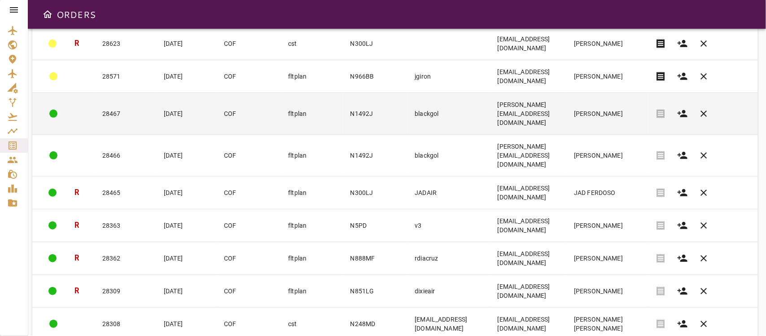
click at [343, 123] on td "N1492J" at bounding box center [375, 113] width 65 height 42
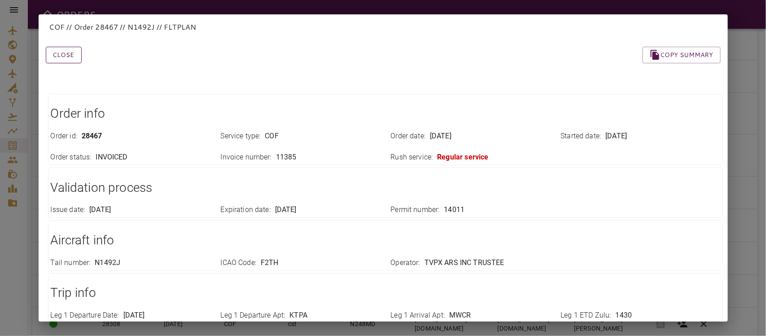
click at [61, 62] on button "Close" at bounding box center [64, 55] width 36 height 17
